Goal: Information Seeking & Learning: Find specific fact

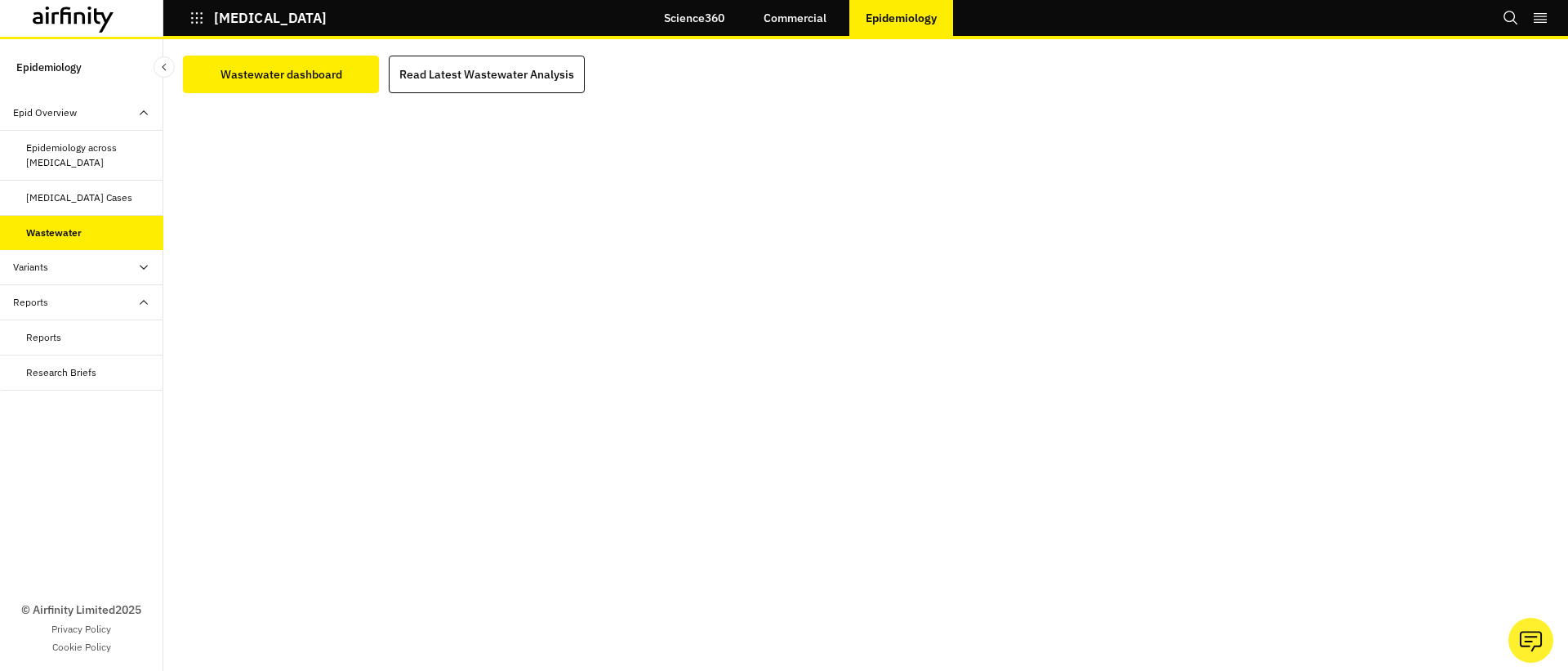
scroll to position [186, 0]
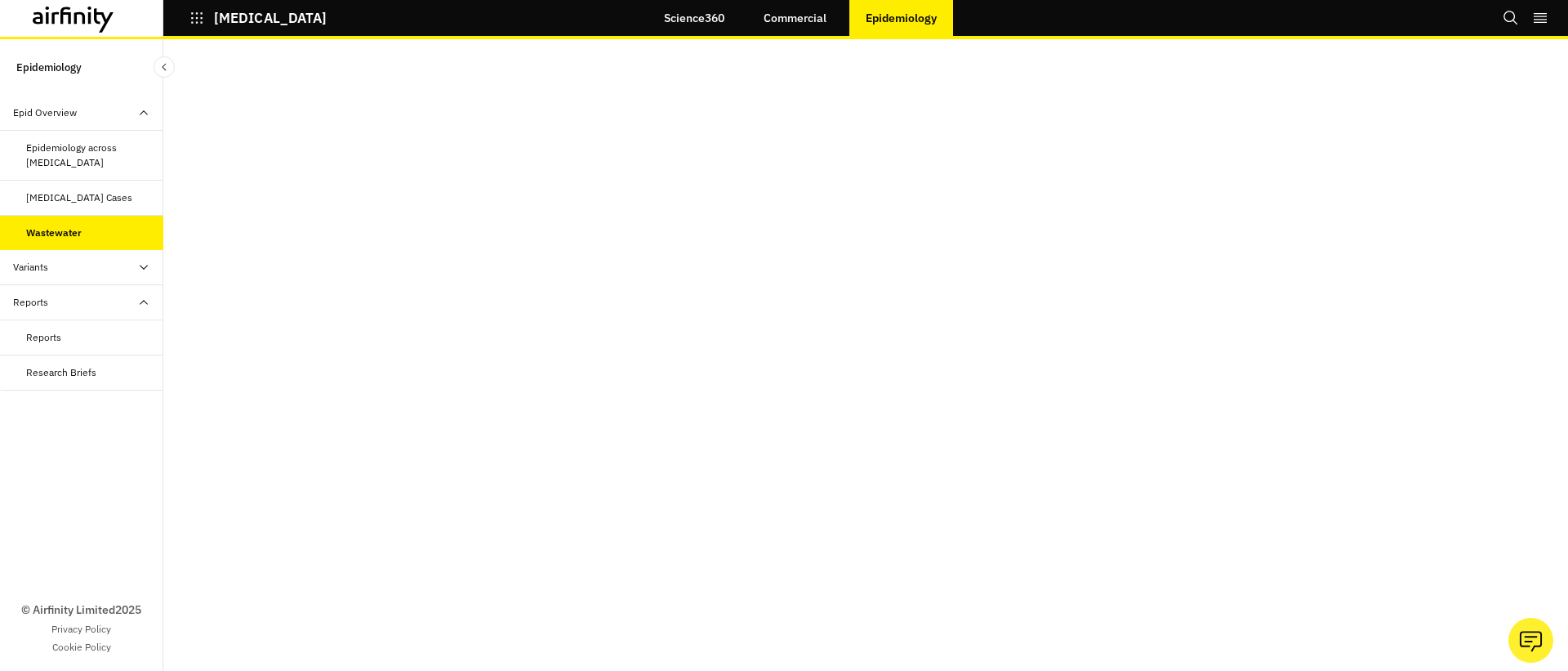
click at [84, 346] on div "Reports" at bounding box center [81, 337] width 163 height 35
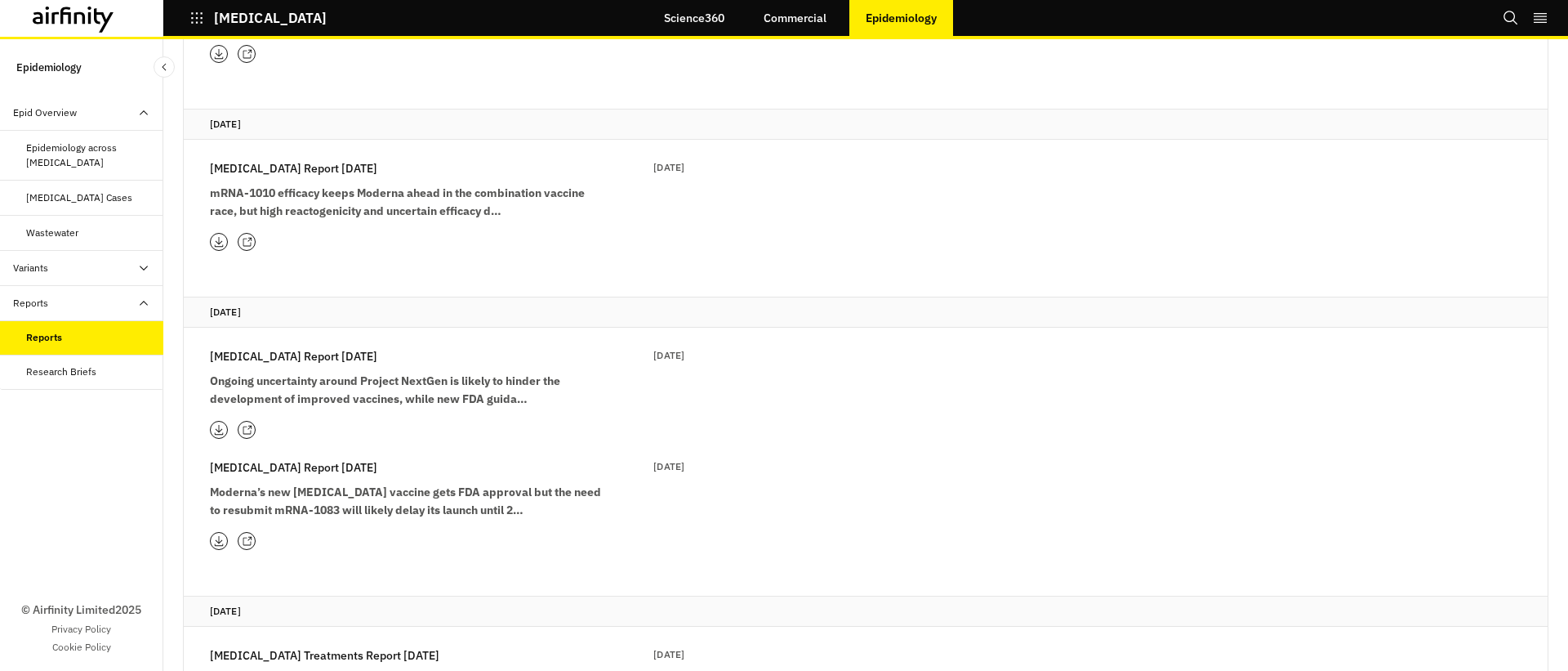
scroll to position [475, 0]
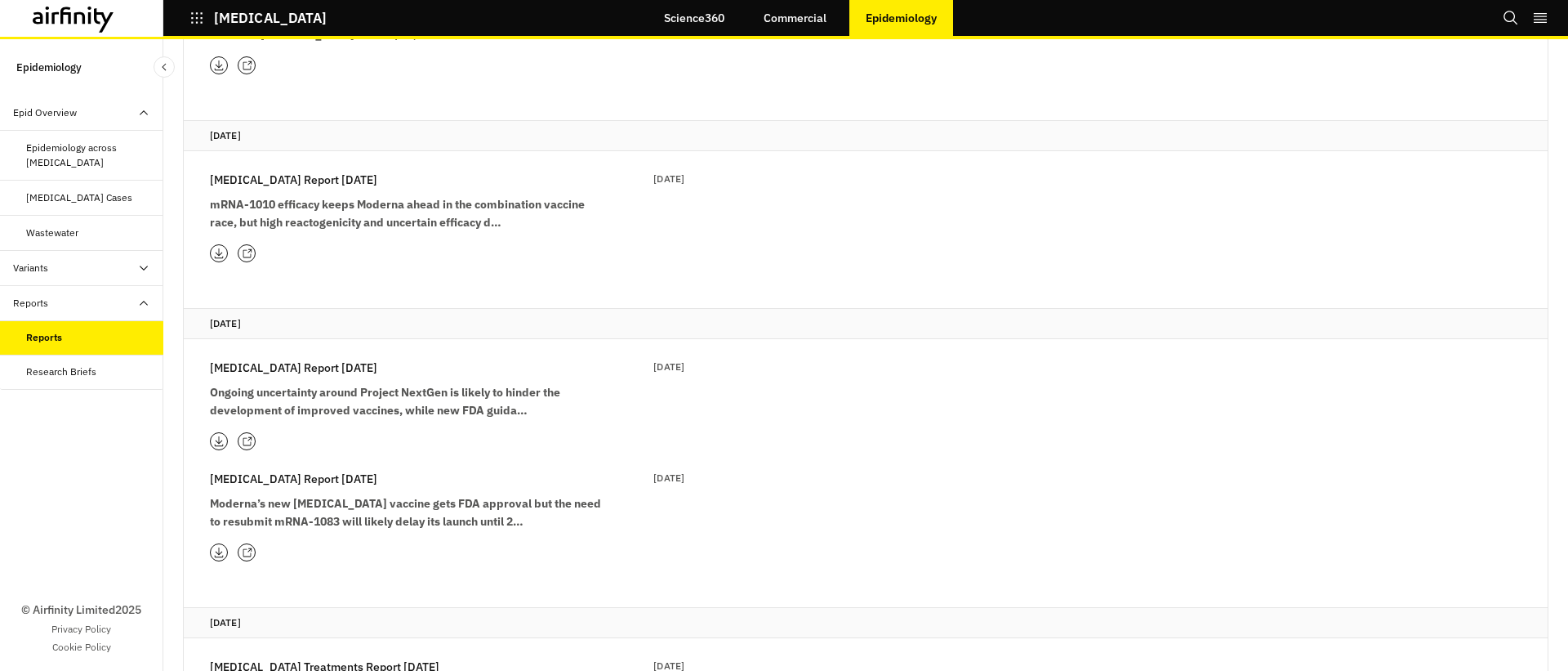
click at [389, 385] on strong "Ongoing uncertainty around Project NextGen is likely to hinder the development …" at bounding box center [385, 400] width 351 height 33
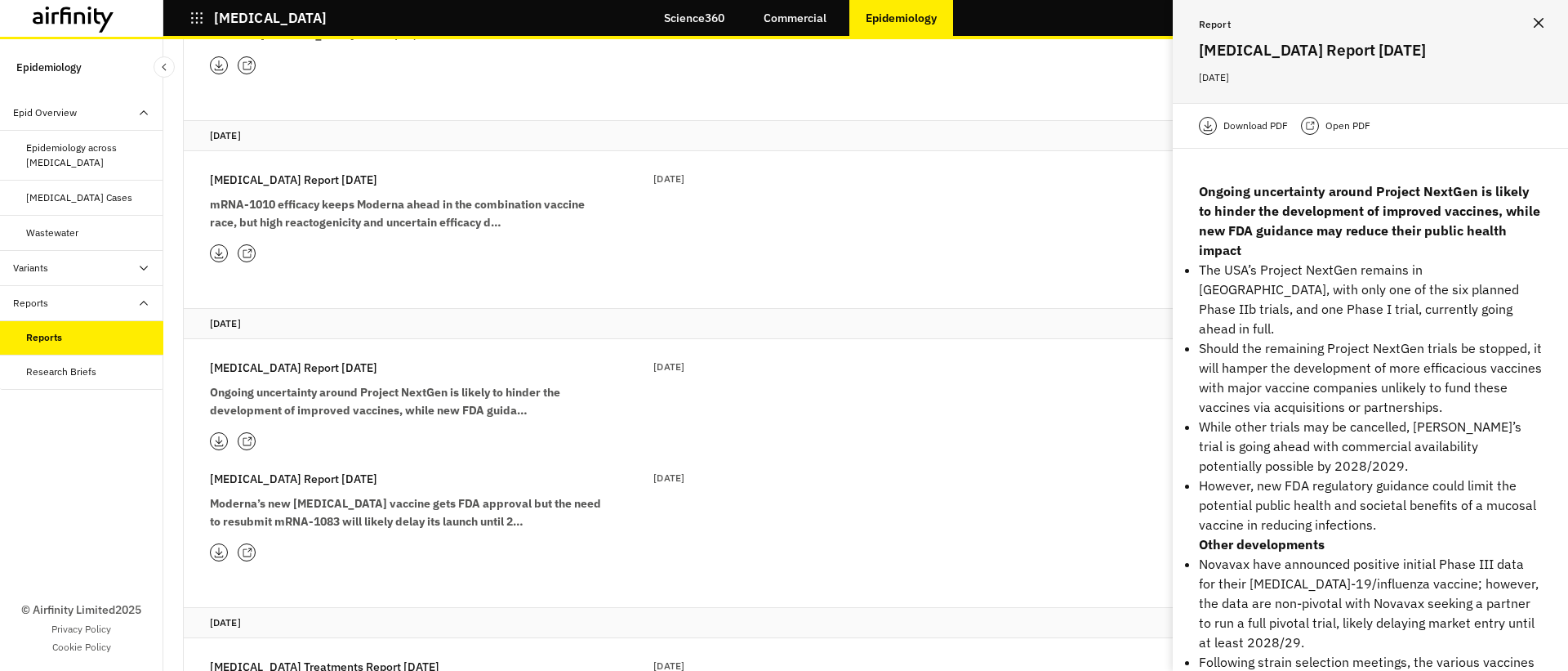
click at [1323, 123] on div "Open PDF" at bounding box center [1335, 126] width 69 height 18
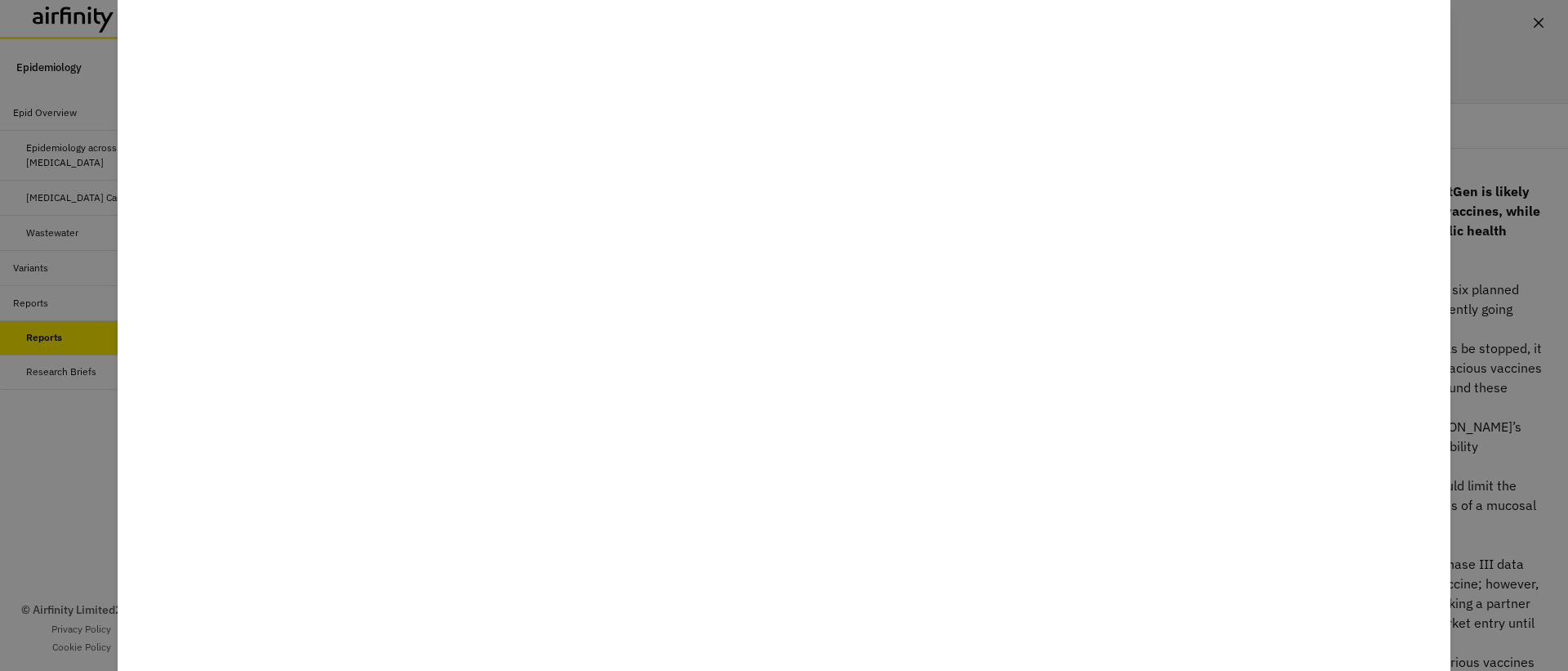
click at [36, 459] on div at bounding box center [784, 335] width 1568 height 671
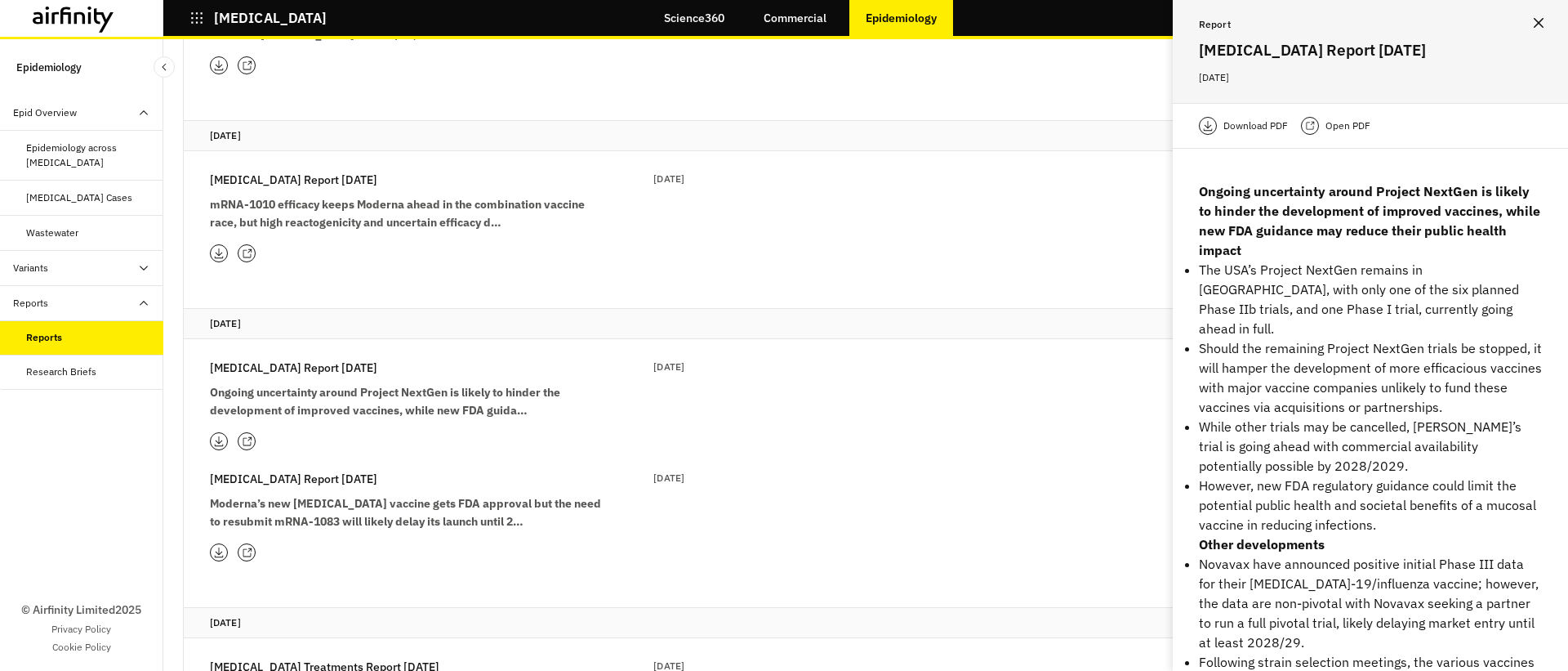
click at [1553, 22] on div "Report COVID-19 Report 17th June 17 June 2025" at bounding box center [1370, 52] width 395 height 103
click at [1537, 22] on icon "Close" at bounding box center [1538, 23] width 10 height 10
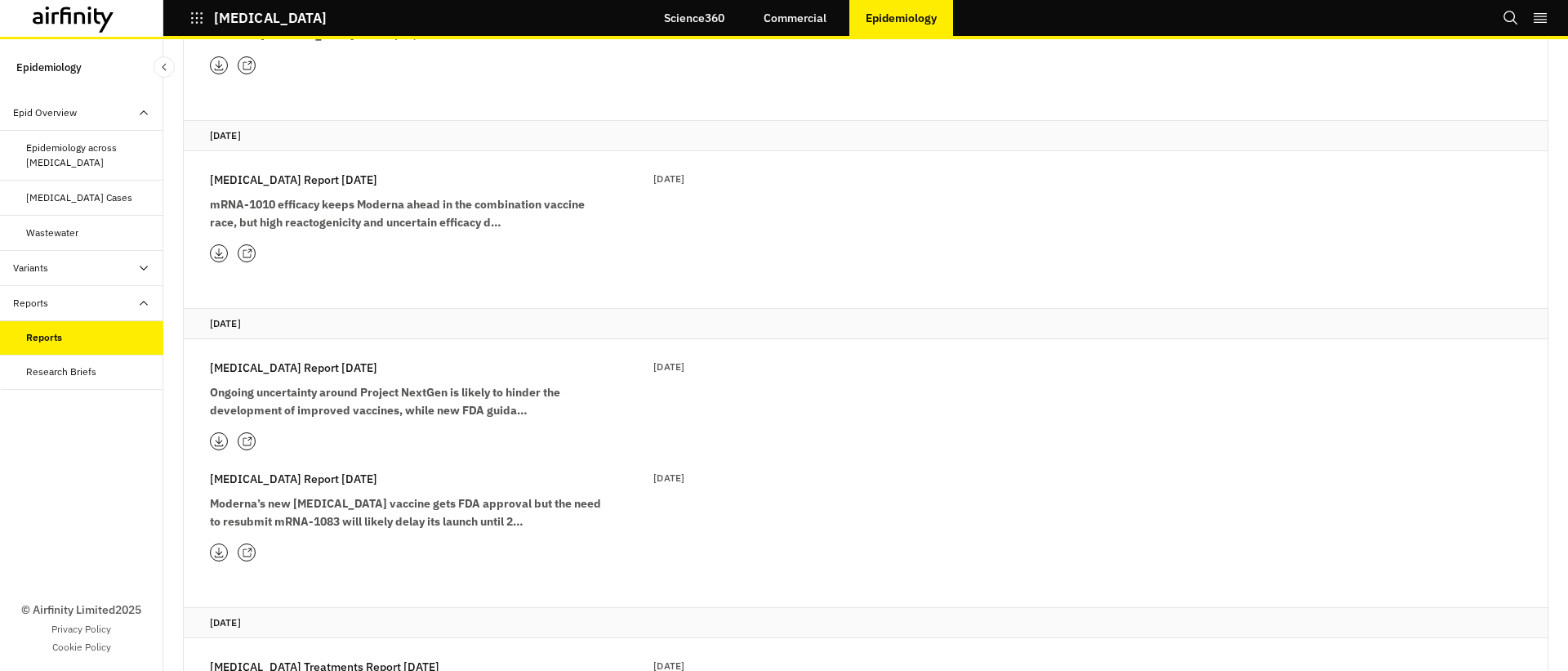
click at [1505, 18] on icon "Search" at bounding box center [1511, 18] width 14 height 14
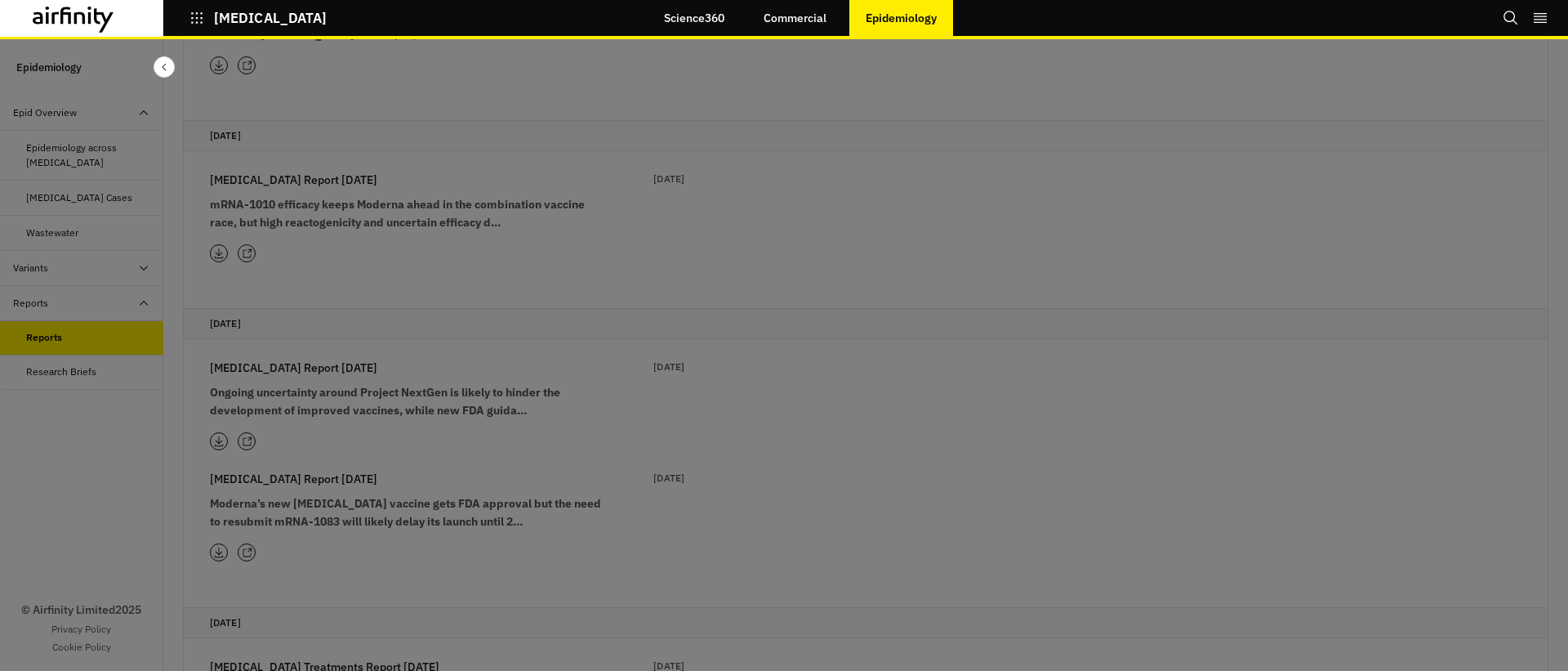
scroll to position [0, 0]
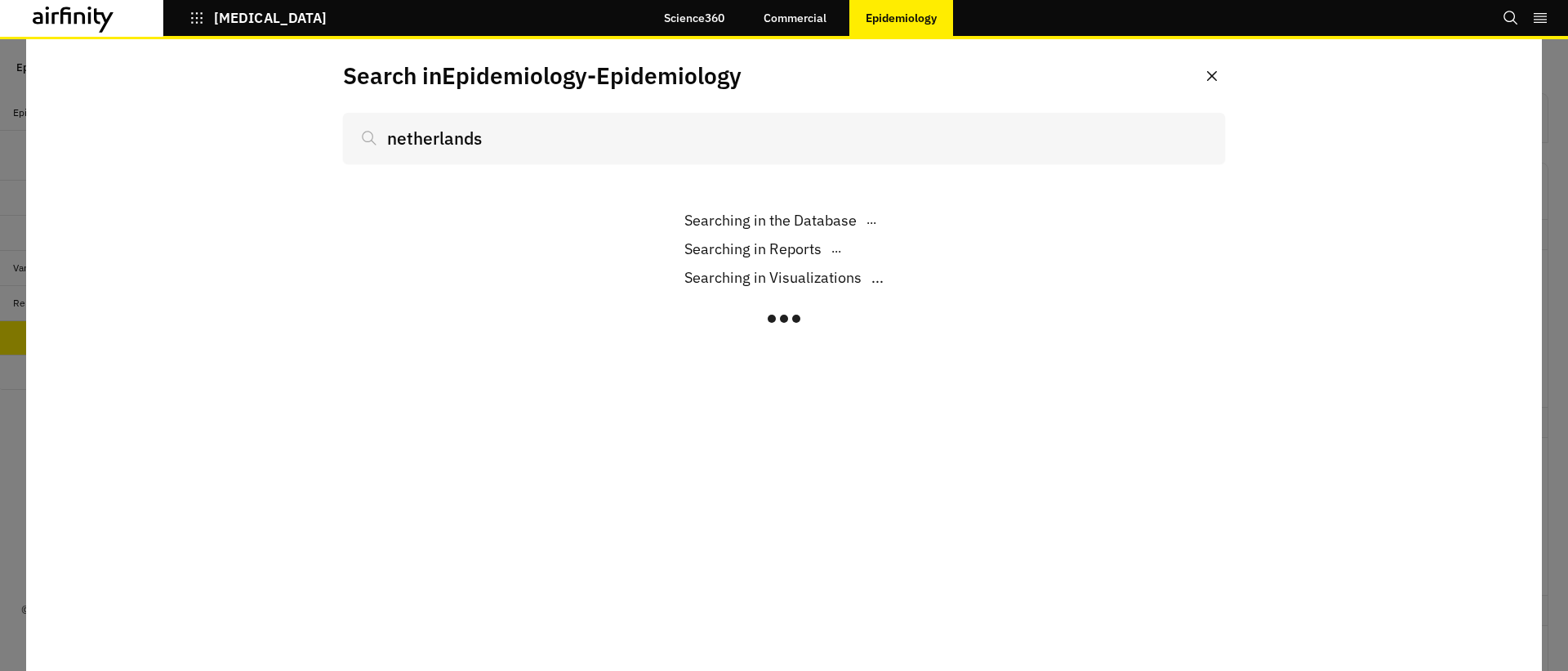
scroll to position [475, 0]
